Goal: Book appointment/travel/reservation

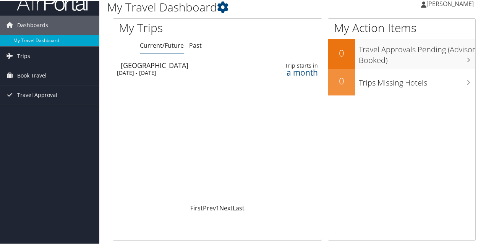
scroll to position [13, 0]
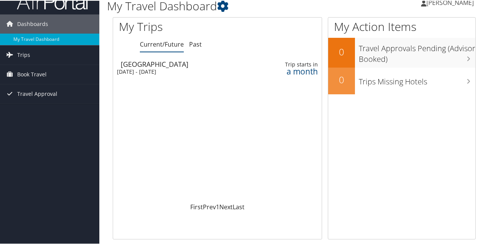
click at [181, 69] on div "Wed 8 Oct 2025 - Fri 10 Oct 2025" at bounding box center [181, 71] width 128 height 7
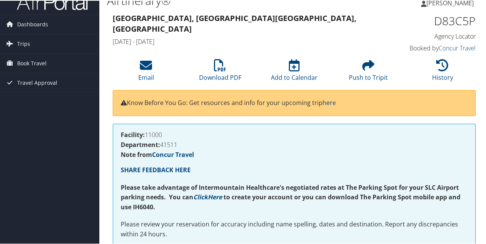
scroll to position [8, 0]
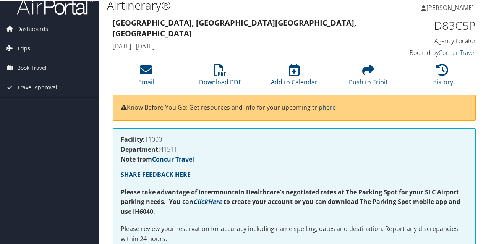
click at [21, 48] on span "Trips" at bounding box center [23, 47] width 13 height 19
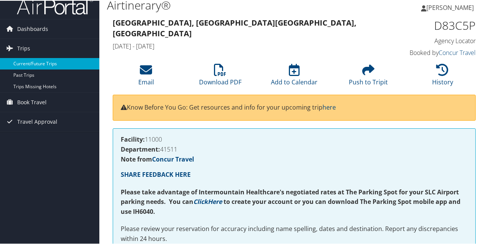
click at [37, 62] on link "Current/Future Trips" at bounding box center [49, 62] width 99 height 11
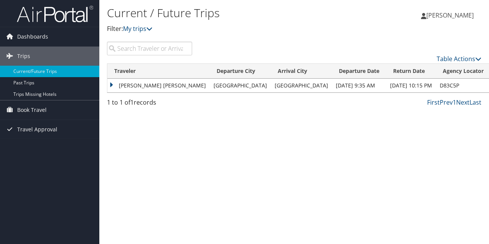
click at [135, 84] on td "MARCO ANTONIO VERDEJA" at bounding box center [158, 86] width 102 height 14
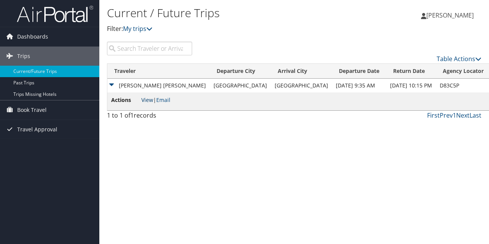
click at [150, 100] on link "View" at bounding box center [147, 99] width 12 height 7
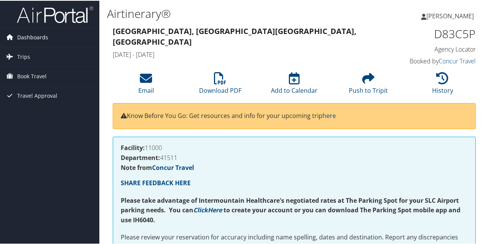
click at [28, 38] on span "Dashboards" at bounding box center [32, 36] width 31 height 19
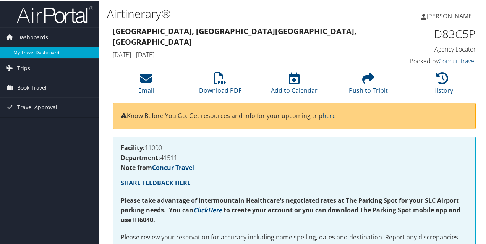
click at [37, 50] on link "My Travel Dashboard" at bounding box center [49, 51] width 99 height 11
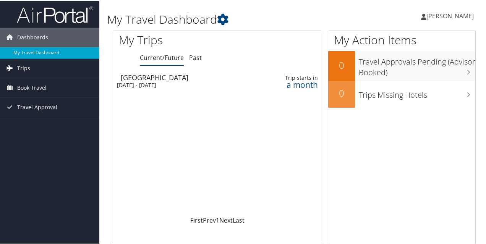
click at [26, 67] on span "Trips" at bounding box center [23, 67] width 13 height 19
click at [30, 120] on span "Book Travel" at bounding box center [31, 121] width 29 height 19
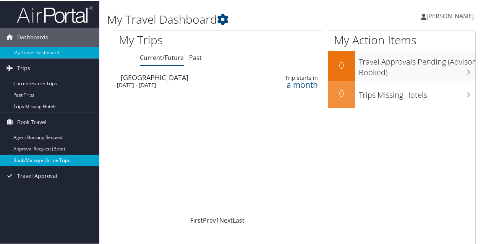
click at [46, 156] on link "Book/Manage Online Trips" at bounding box center [49, 159] width 99 height 11
